Goal: Task Accomplishment & Management: Manage account settings

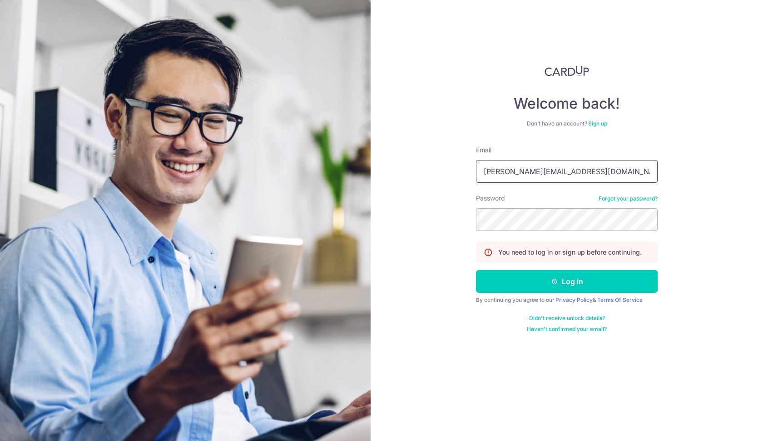
type input "[PERSON_NAME][EMAIL_ADDRESS][DOMAIN_NAME]"
click at [567, 281] on button "Log in" at bounding box center [567, 281] width 182 height 23
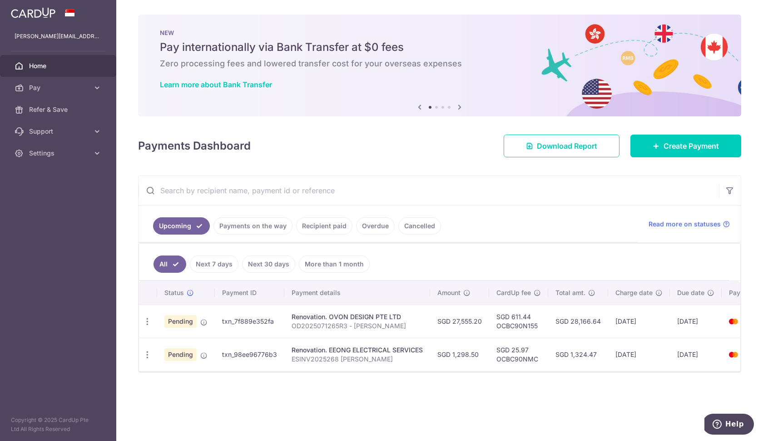
drag, startPoint x: 457, startPoint y: 370, endPoint x: 478, endPoint y: 371, distance: 21.4
click at [478, 371] on div "Status Payment ID Payment details Amount CardUp fee Total amt. Charge date Due …" at bounding box center [440, 326] width 602 height 90
click at [388, 428] on div "× Pause Schedule Pause all future payments in this series Pause just this one p…" at bounding box center [439, 220] width 647 height 441
